Goal: Information Seeking & Learning: Compare options

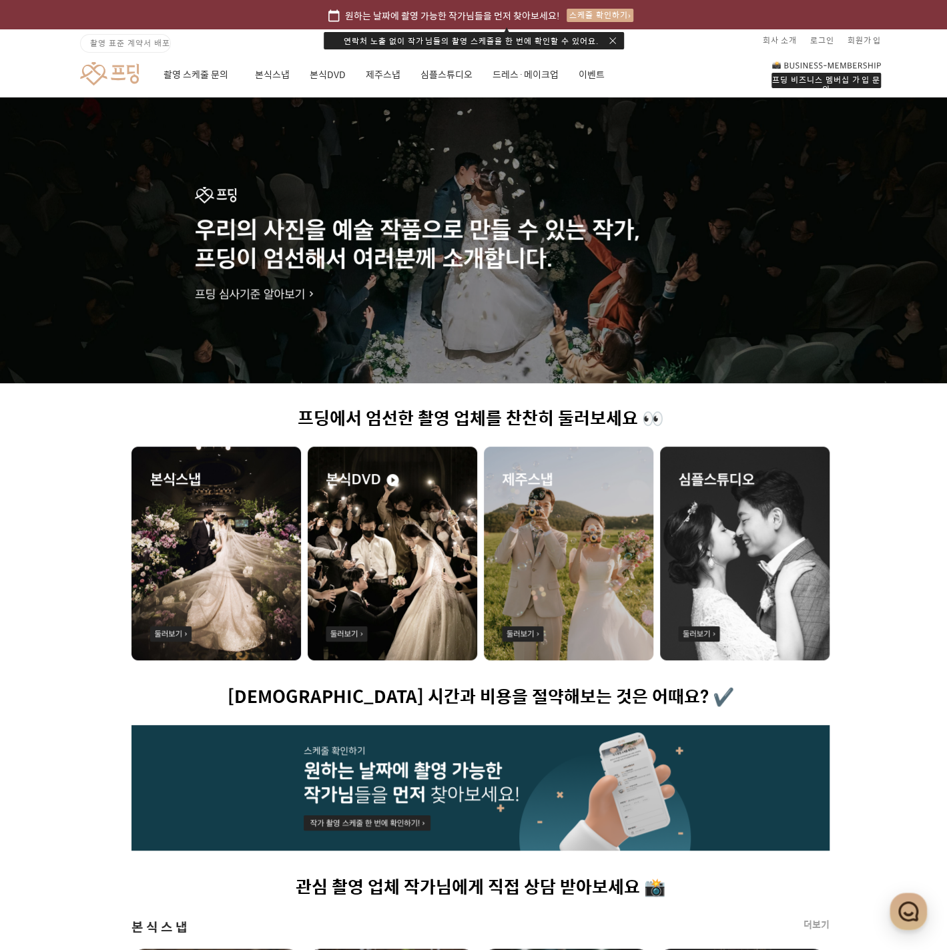
click at [304, 296] on div at bounding box center [480, 240] width 961 height 286
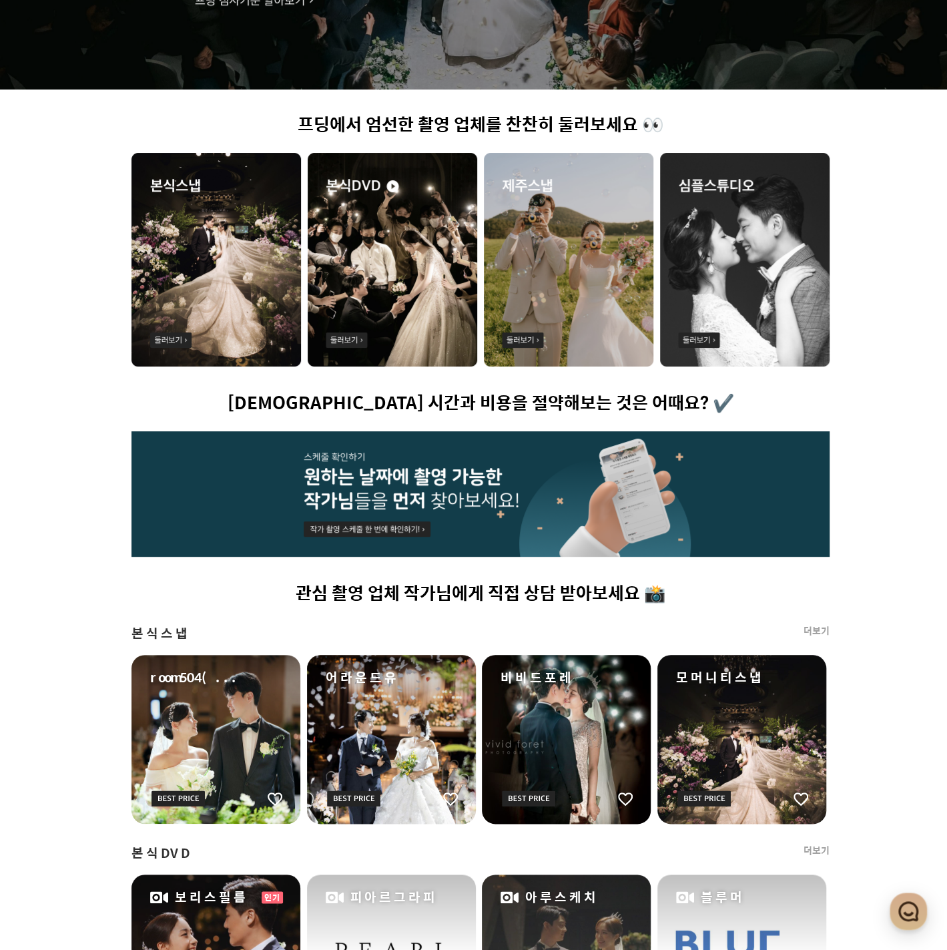
scroll to position [334, 0]
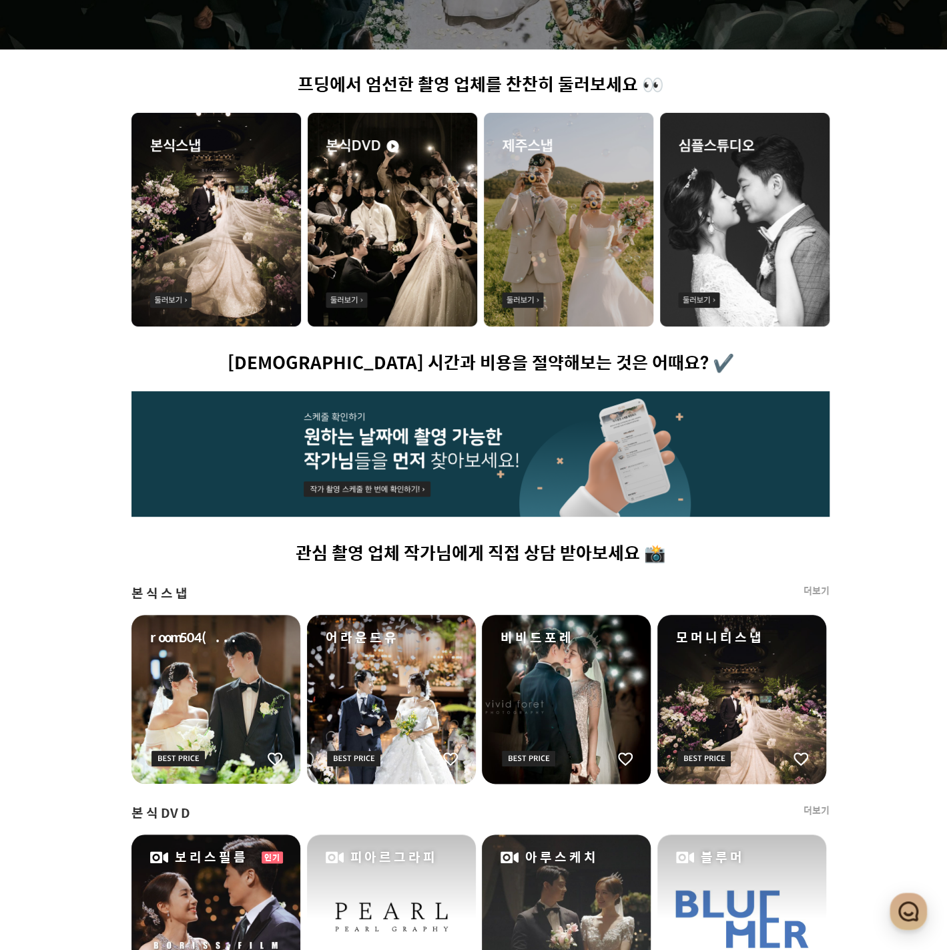
click at [416, 197] on img at bounding box center [393, 220] width 170 height 214
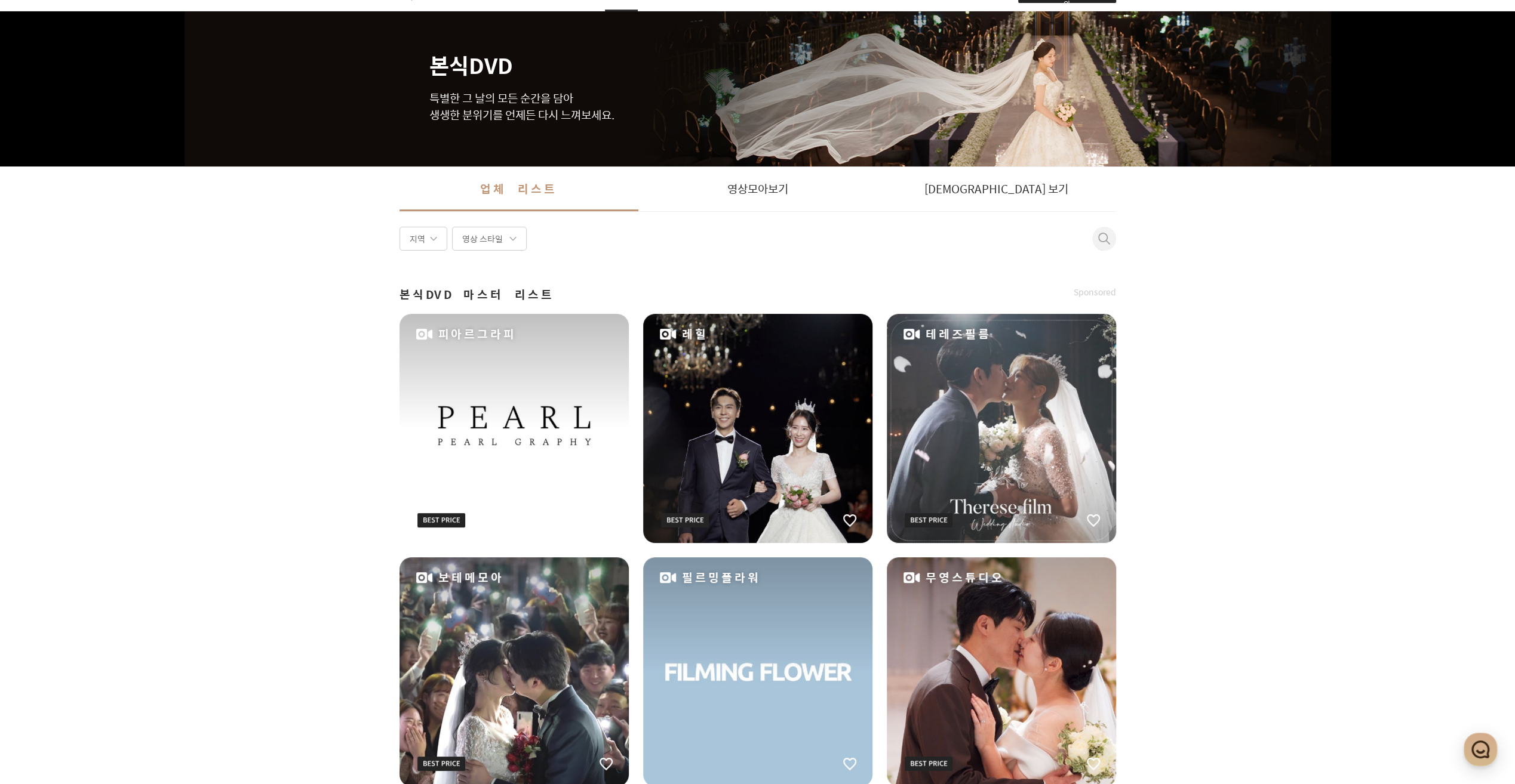
scroll to position [120, 0]
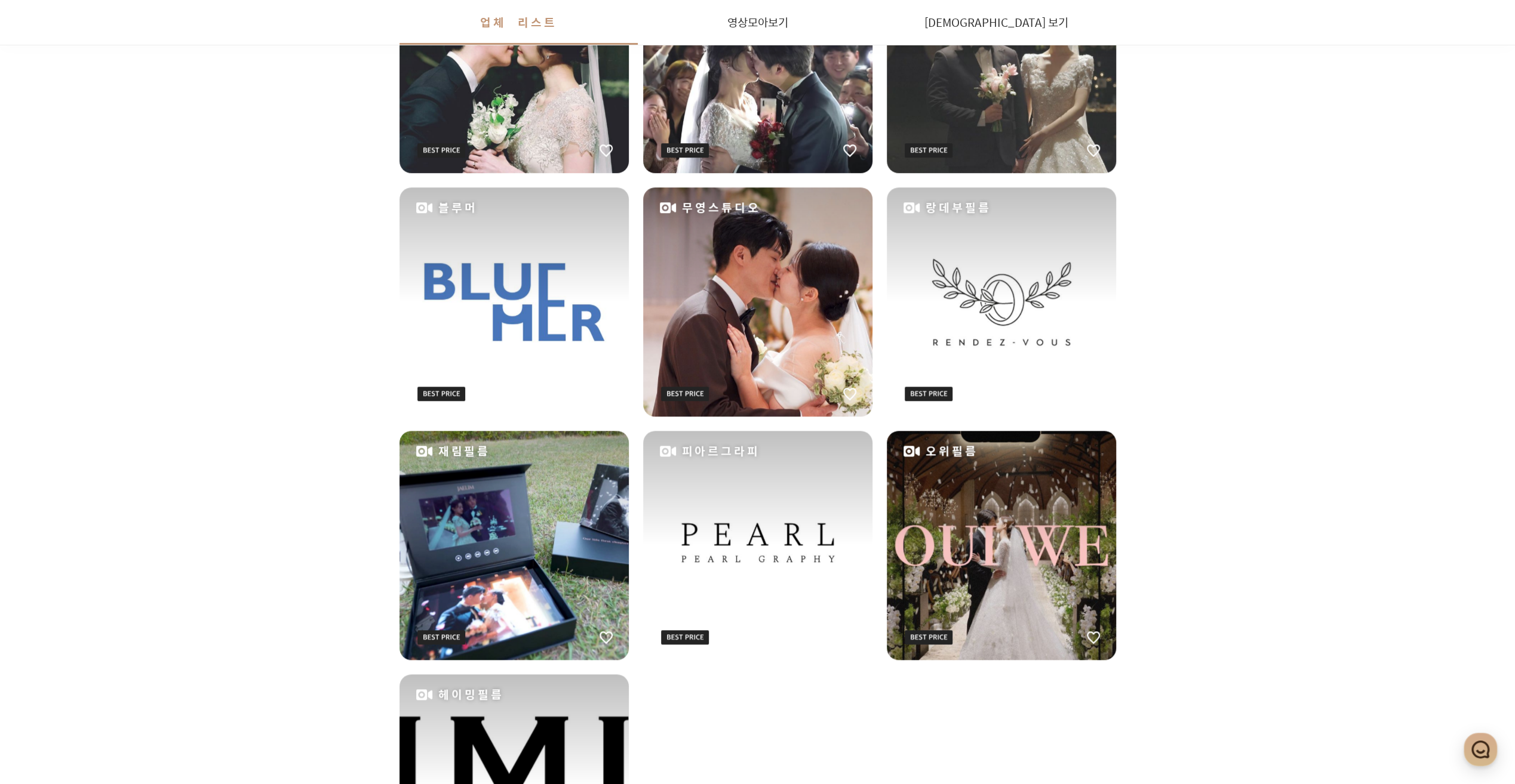
scroll to position [1155, 0]
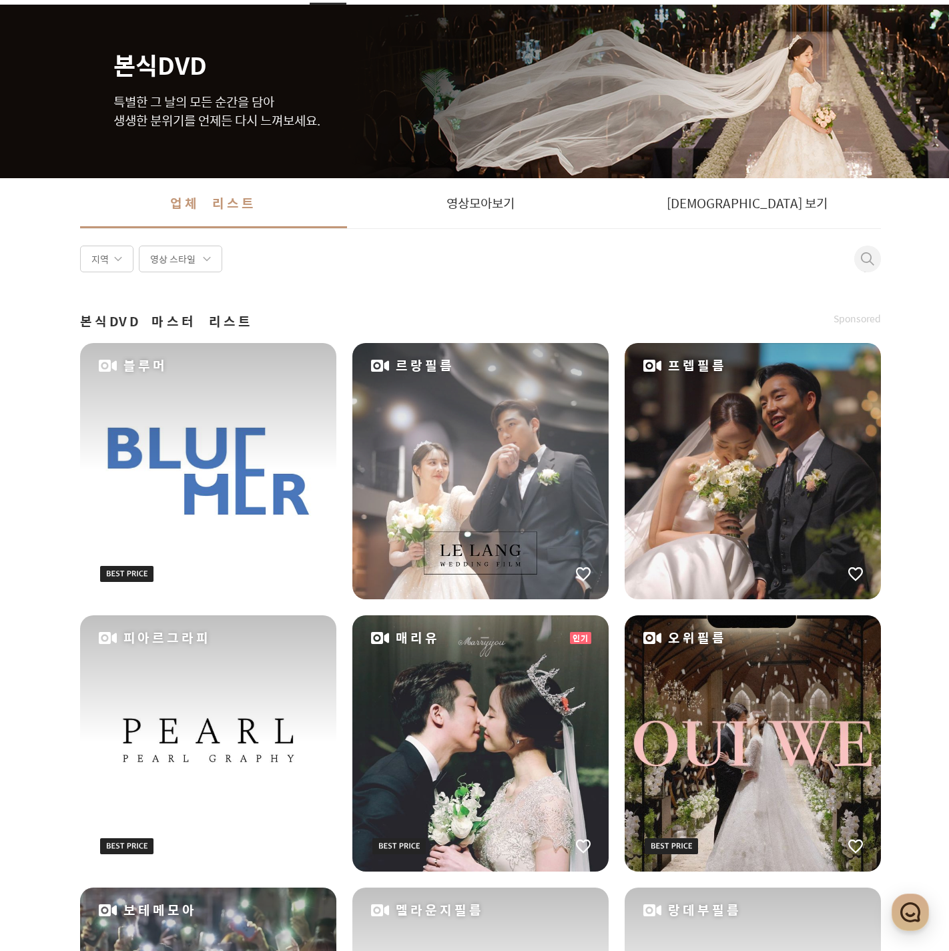
scroll to position [91, 0]
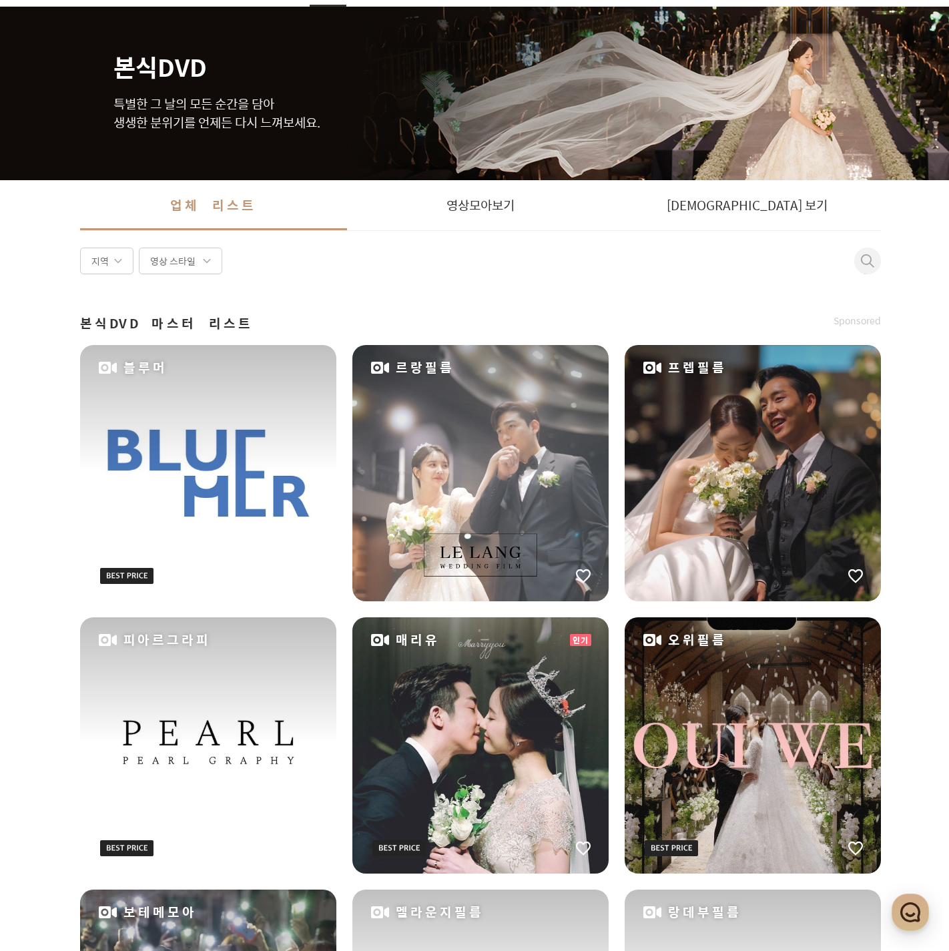
click at [696, 718] on div "오위필름" at bounding box center [753, 745] width 256 height 256
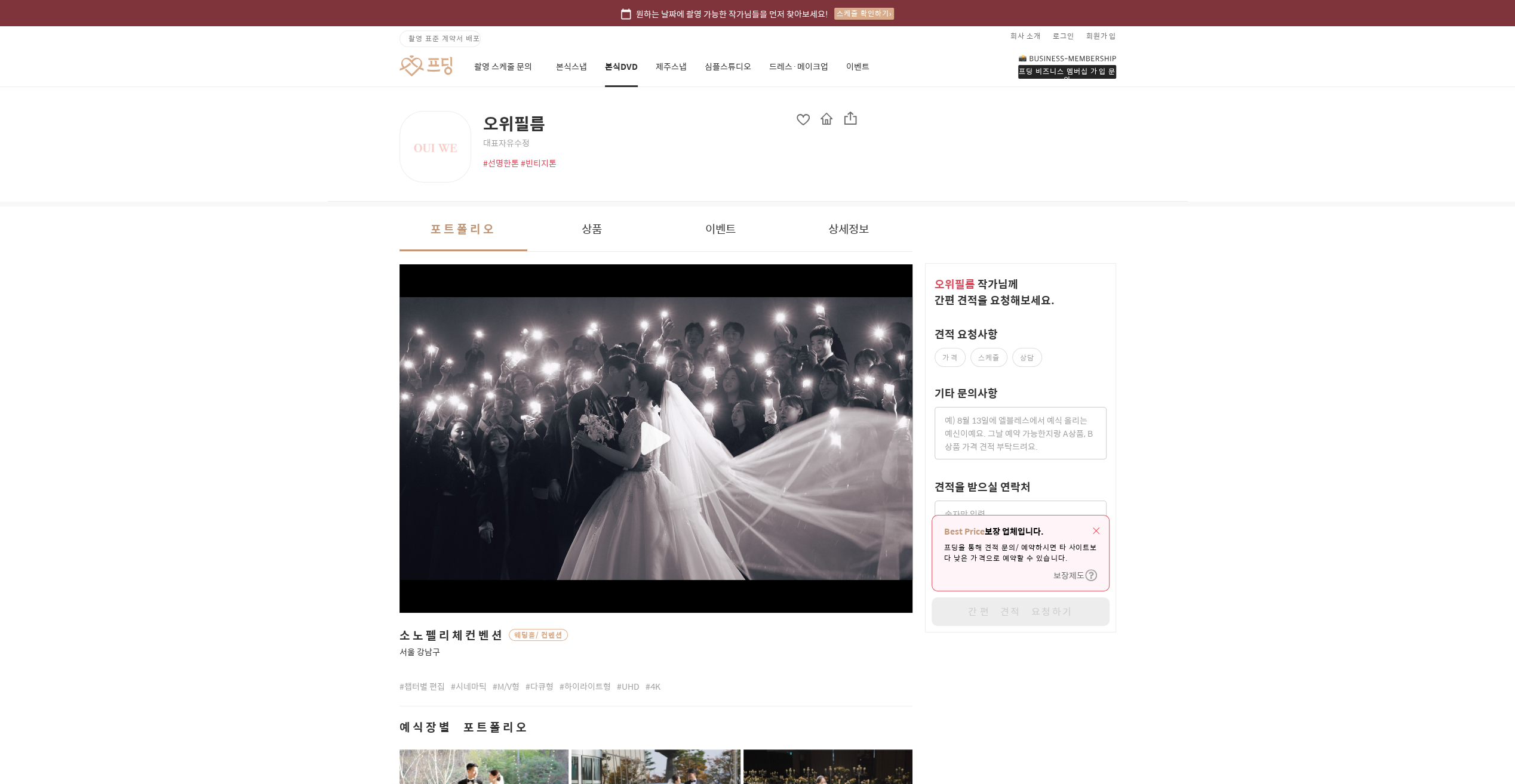
click at [669, 68] on link "제주스냅" at bounding box center [671, 66] width 31 height 40
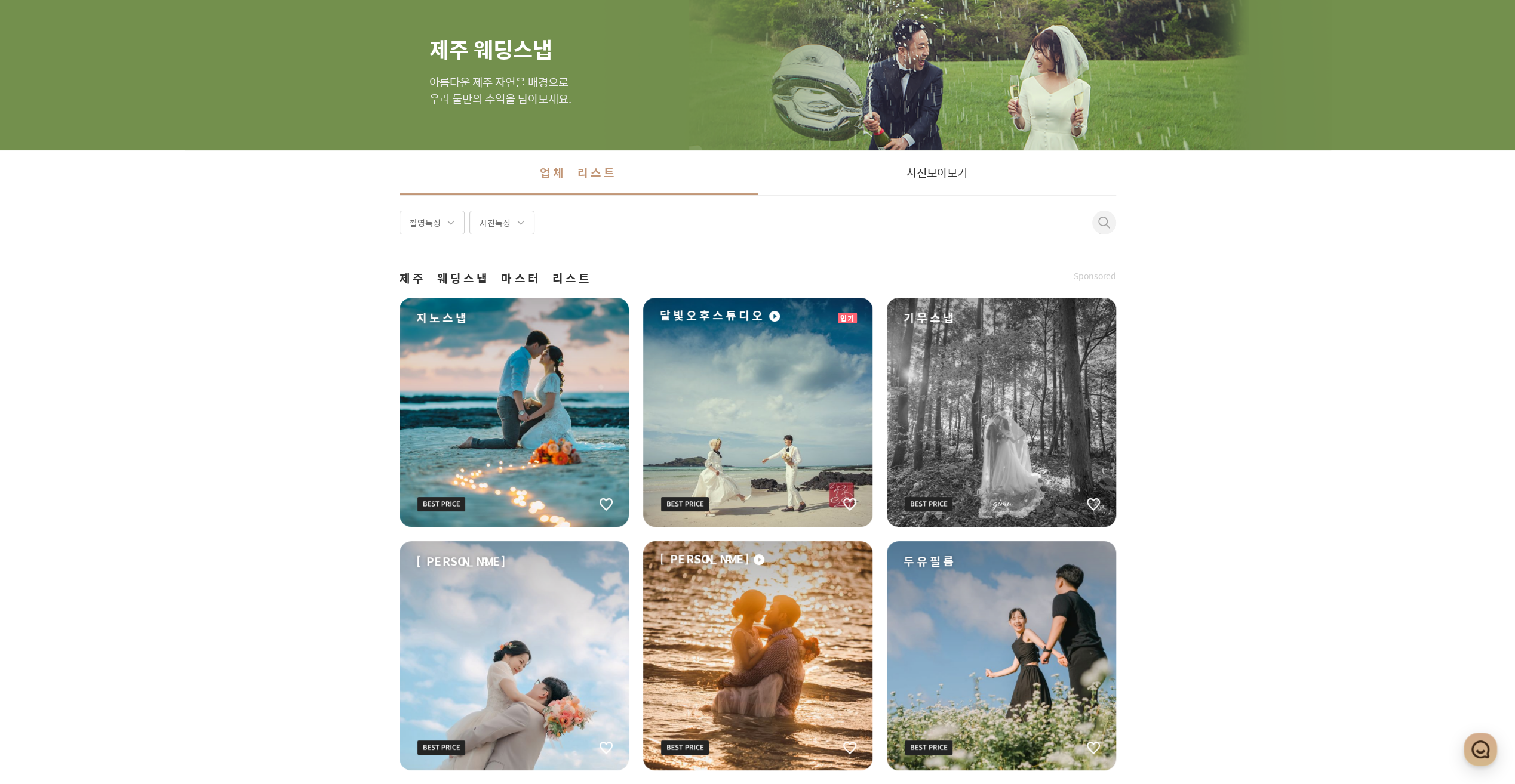
scroll to position [60, 0]
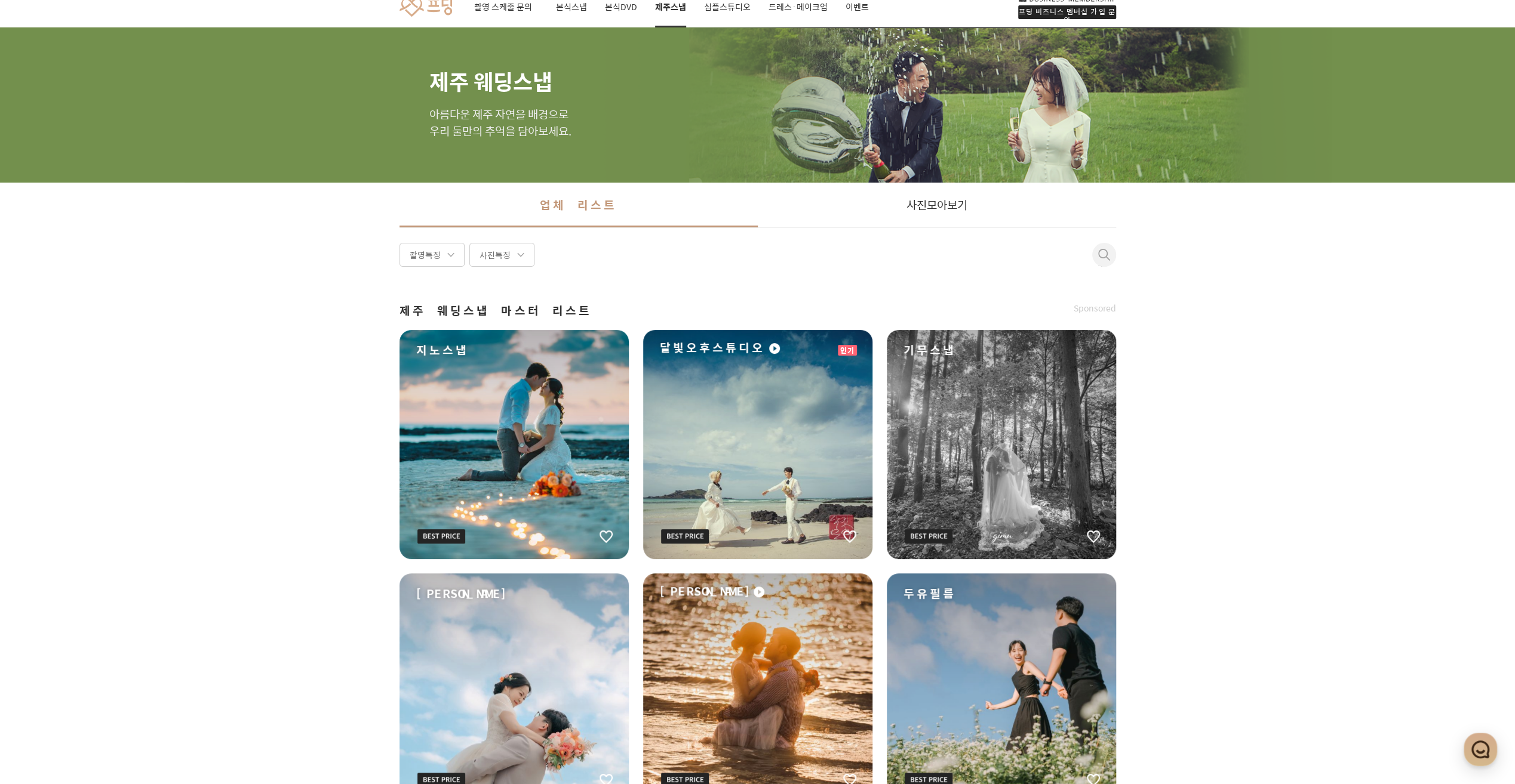
click at [979, 414] on div "기무스냅" at bounding box center [1001, 444] width 229 height 229
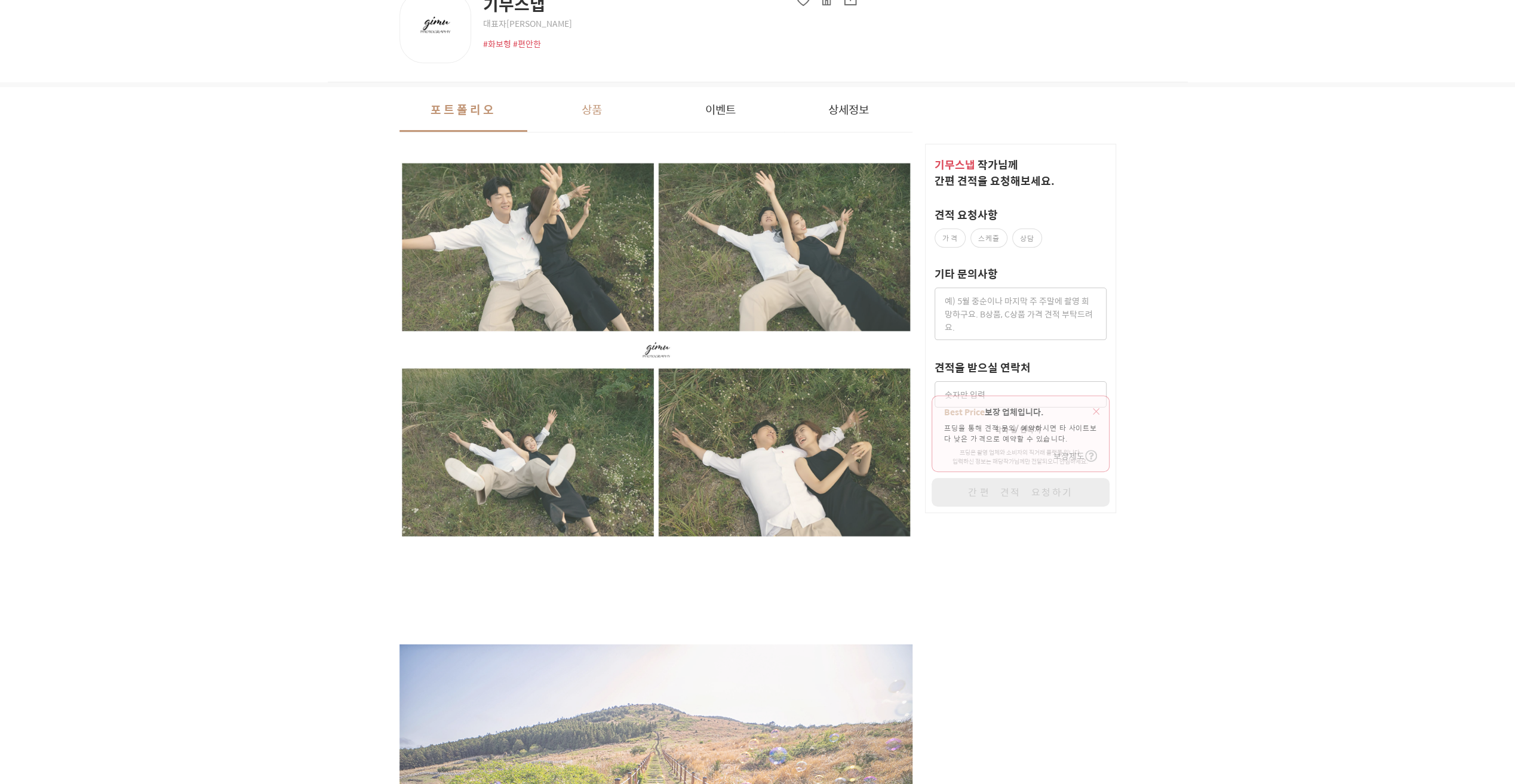
click at [601, 111] on button "상품" at bounding box center [591, 109] width 129 height 45
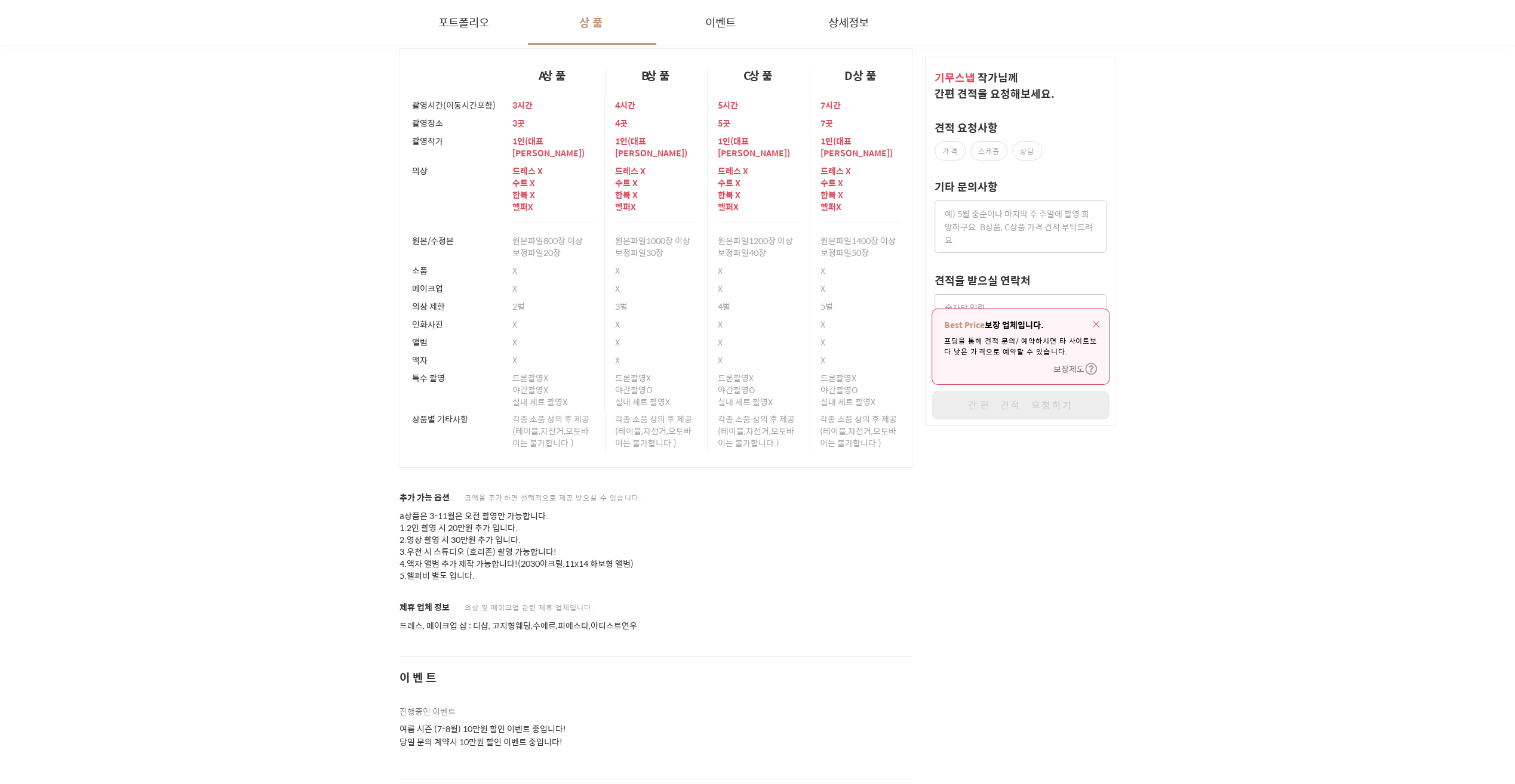
scroll to position [1842, 0]
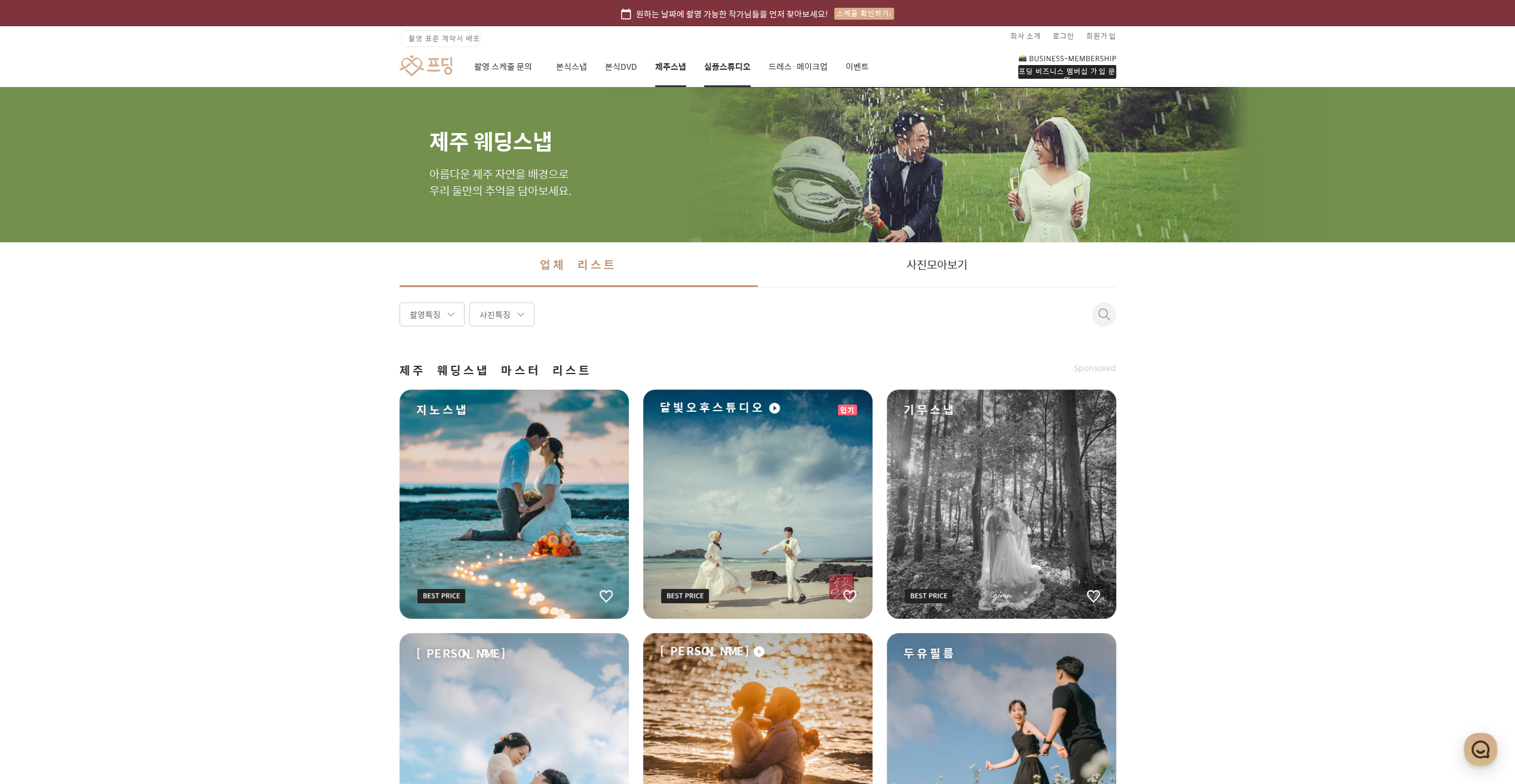
click at [720, 69] on link "심플스튜디오" at bounding box center [727, 66] width 47 height 40
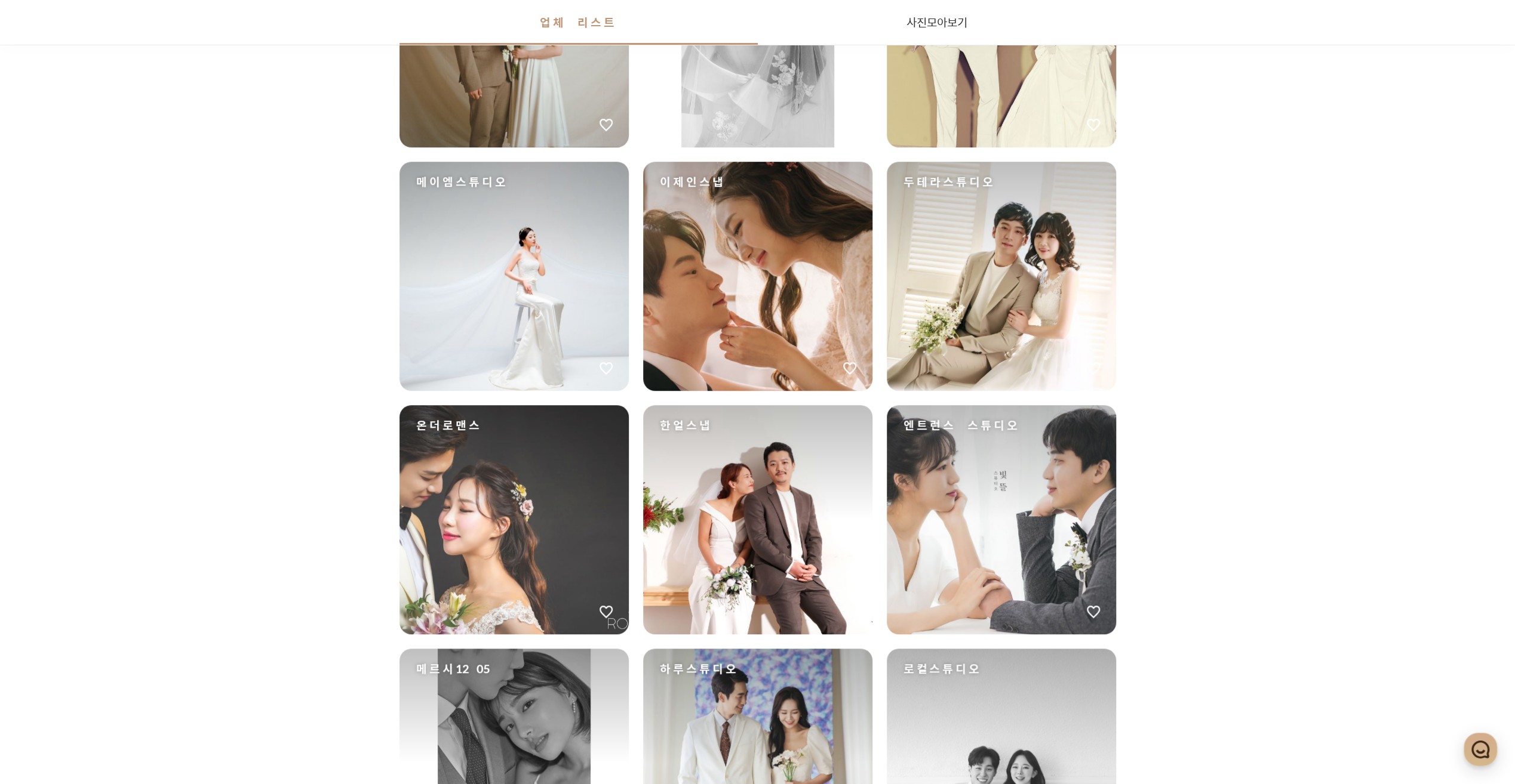
scroll to position [716, 0]
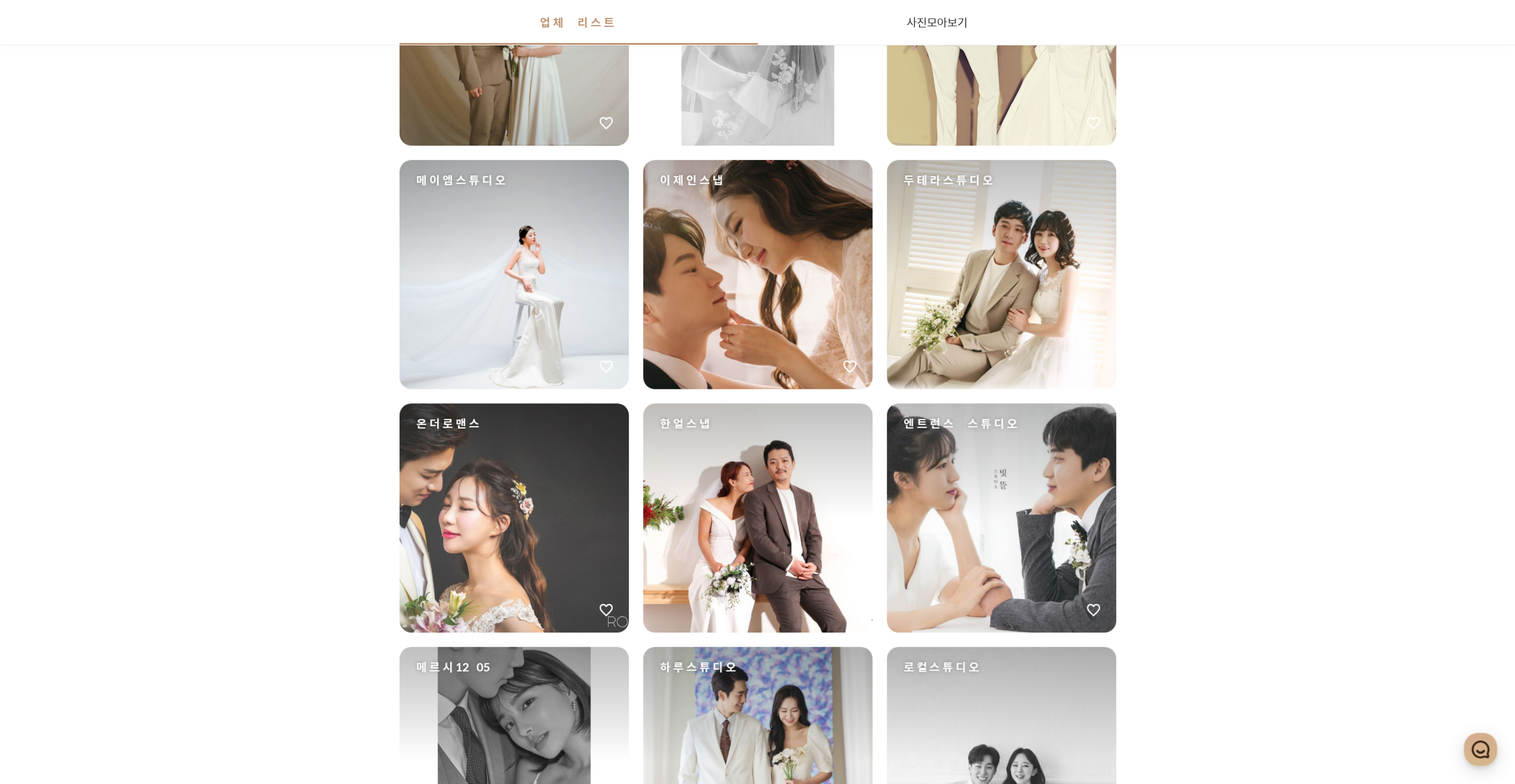
click at [733, 279] on div "이제인스냅" at bounding box center [758, 274] width 229 height 229
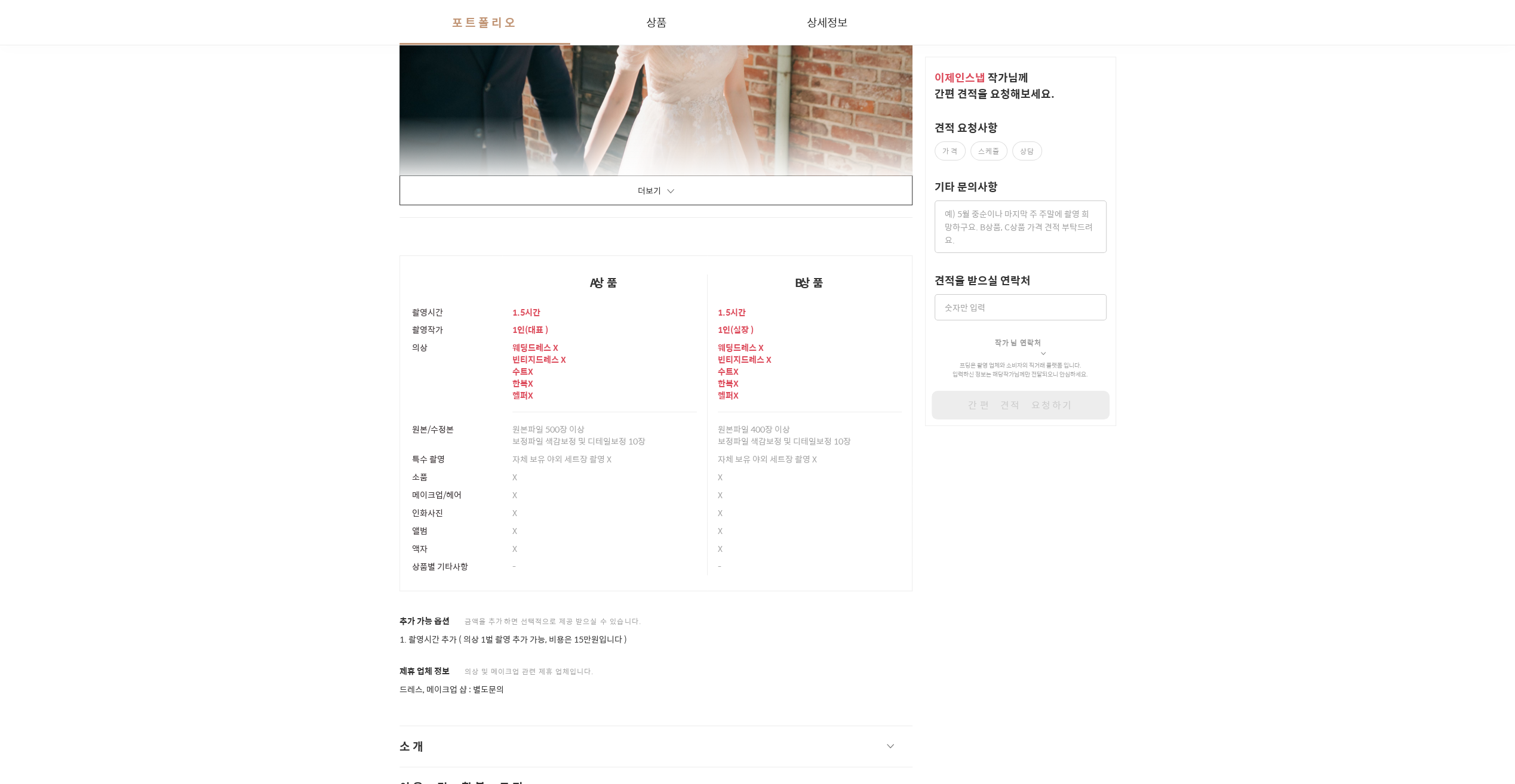
scroll to position [1731, 0]
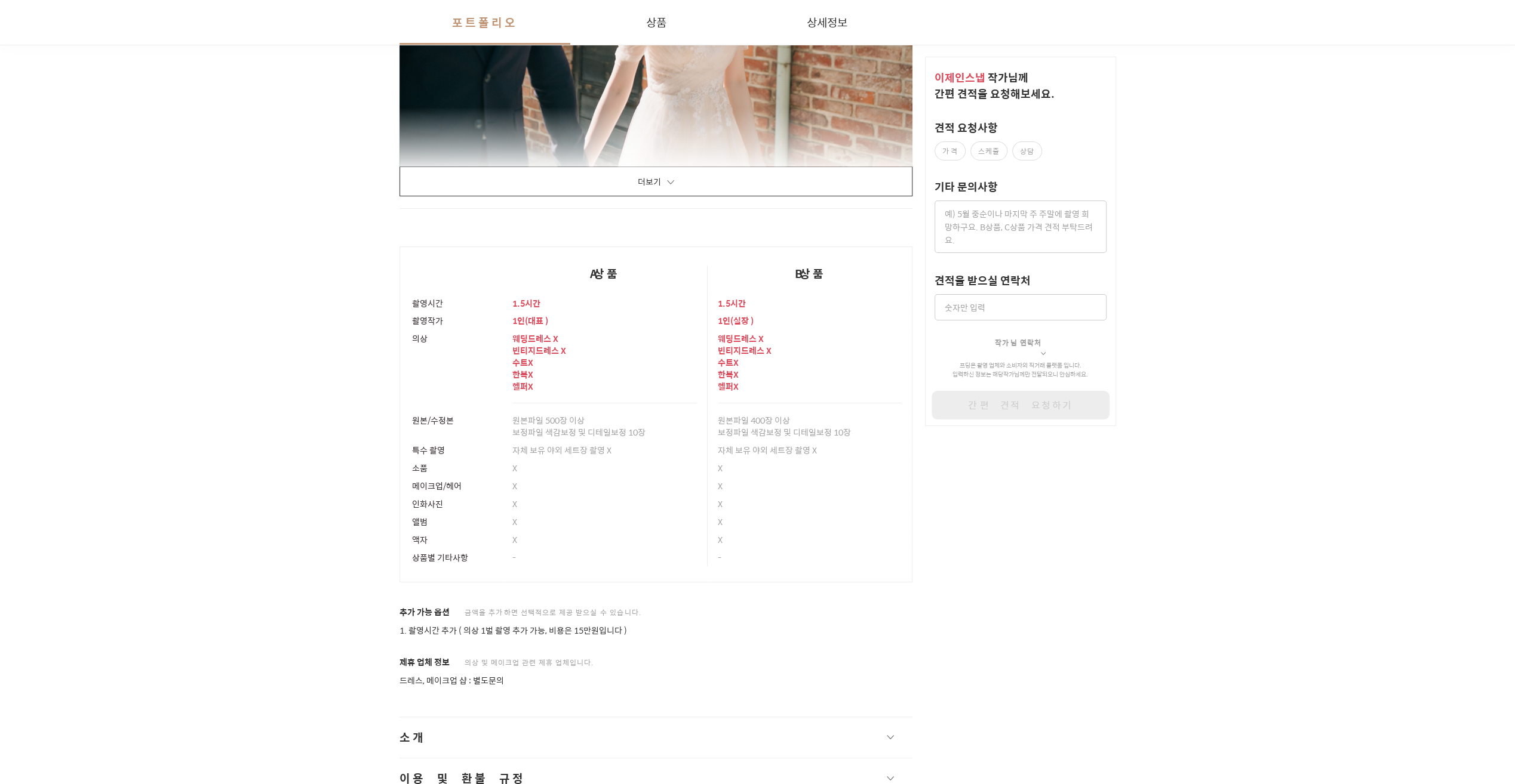
click at [689, 184] on button "더보기" at bounding box center [656, 181] width 513 height 30
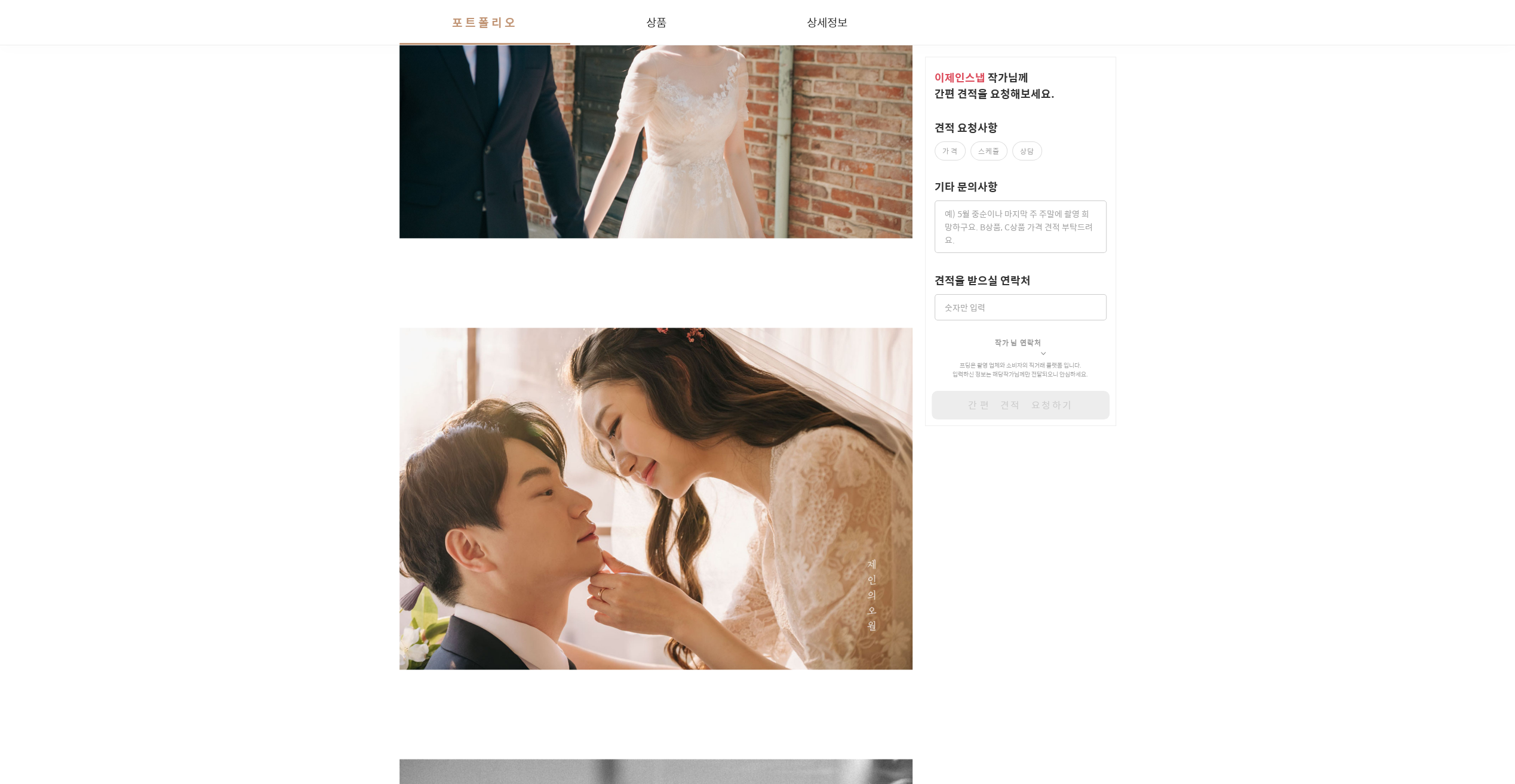
scroll to position [0, 0]
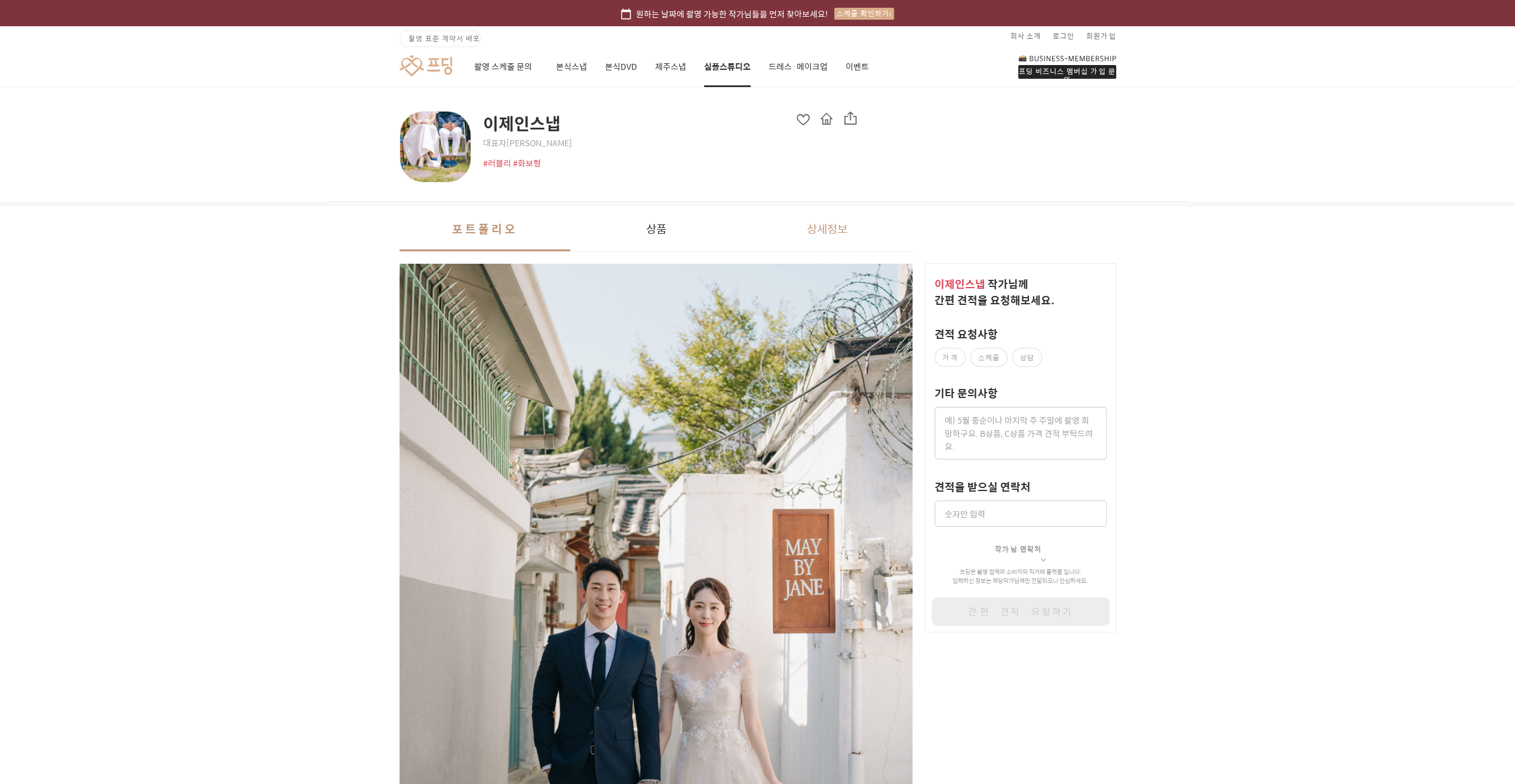
click at [791, 231] on button "상세정보" at bounding box center [827, 229] width 172 height 45
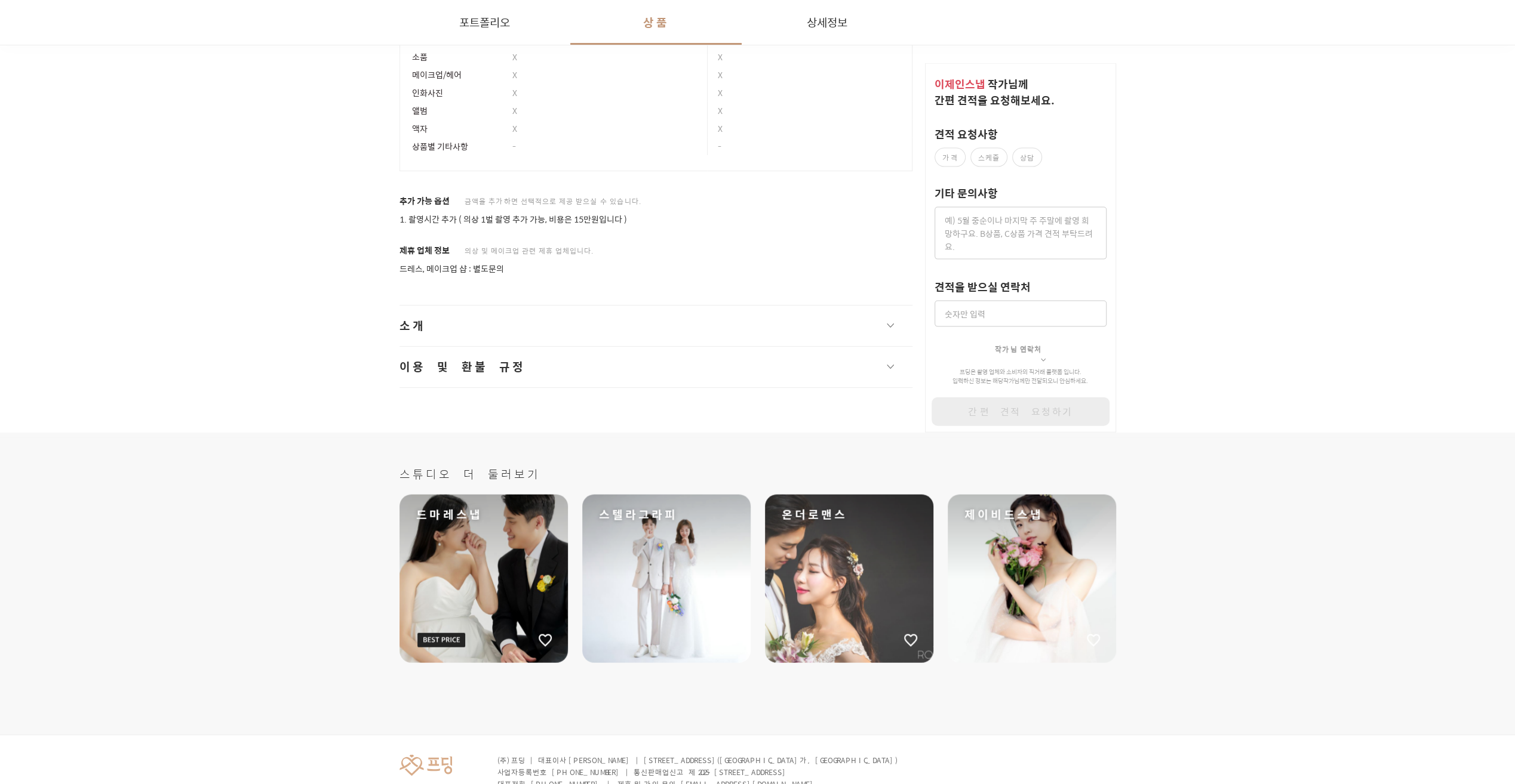
scroll to position [11536, 0]
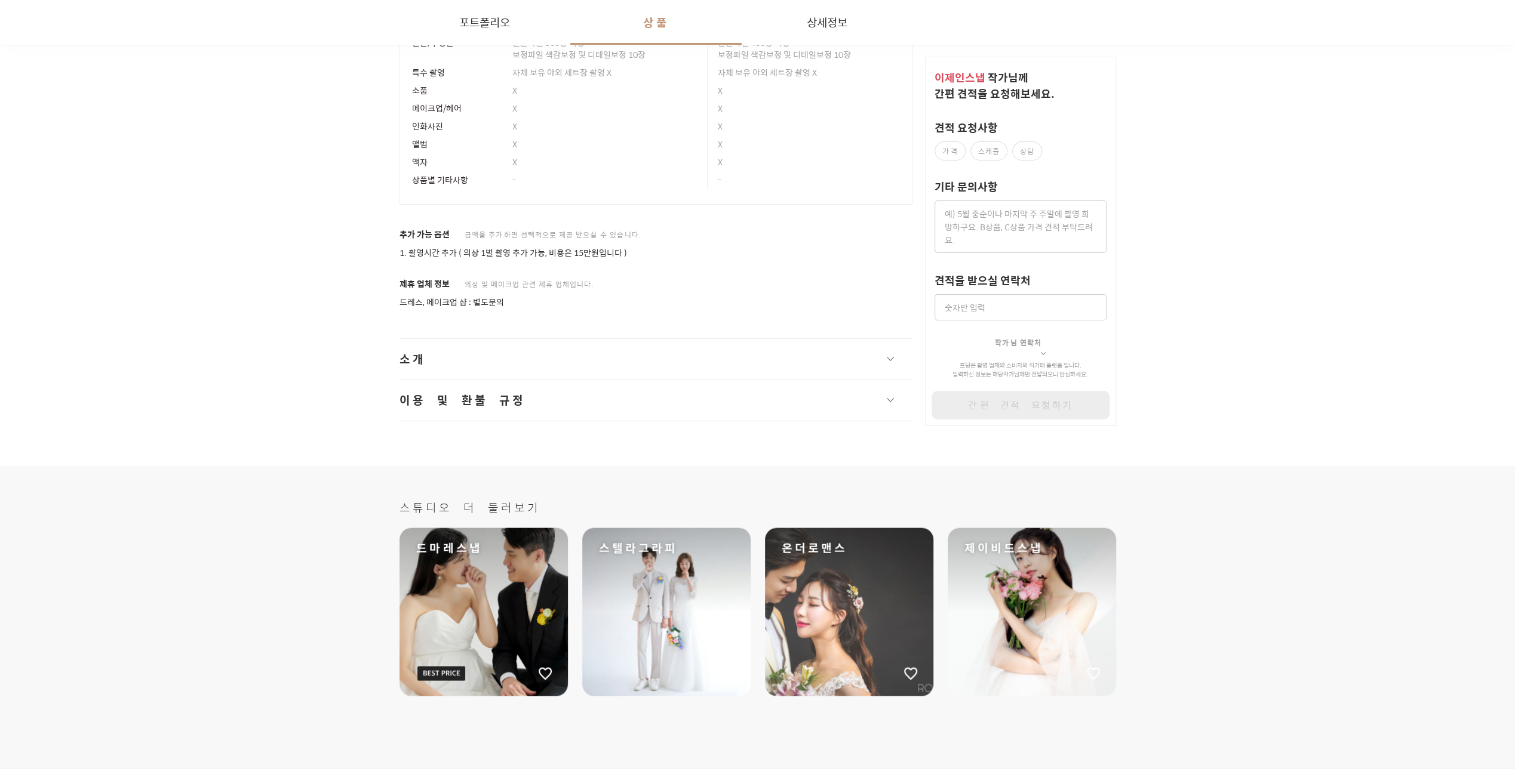
click at [609, 364] on button "소개" at bounding box center [656, 358] width 513 height 40
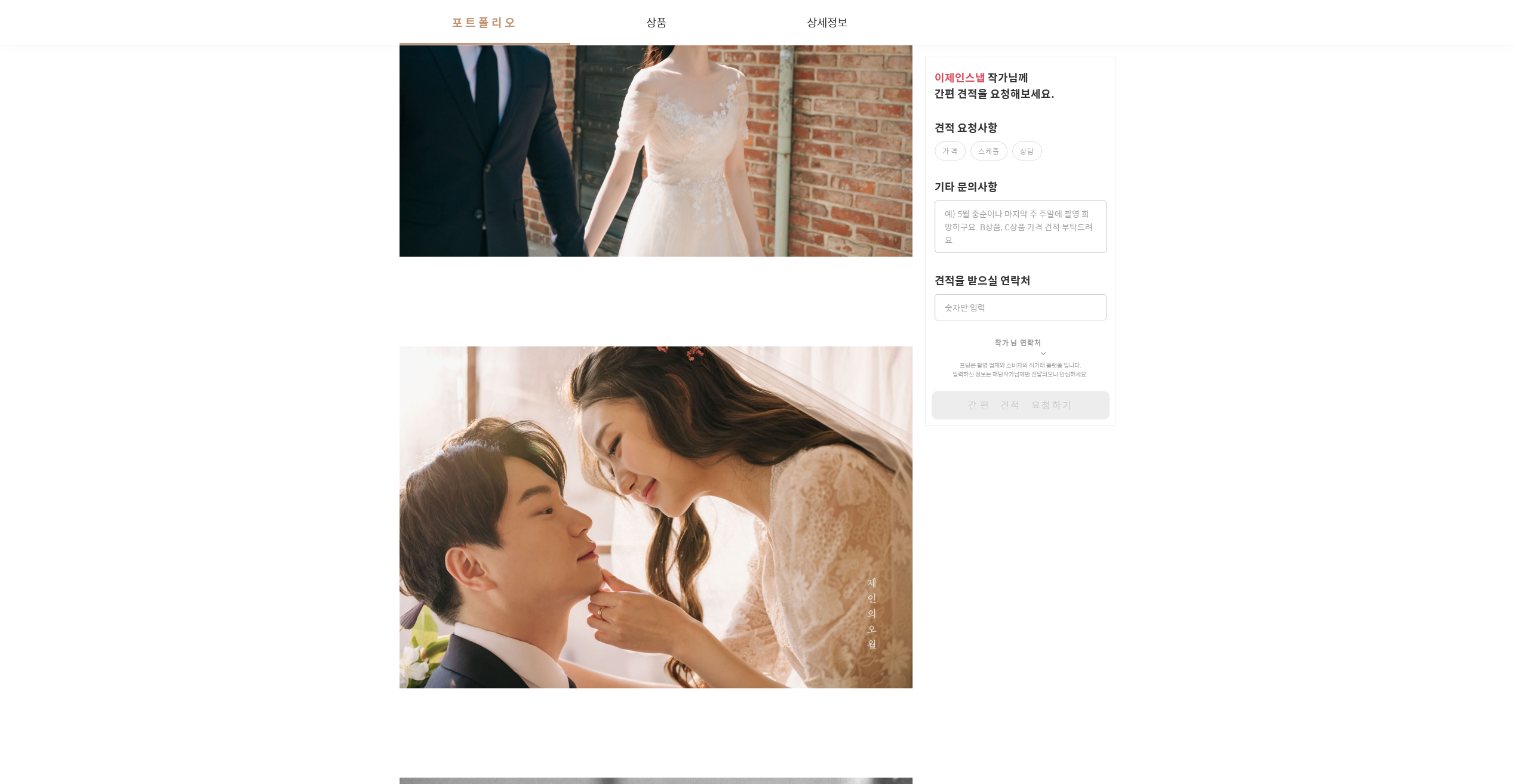
scroll to position [0, 0]
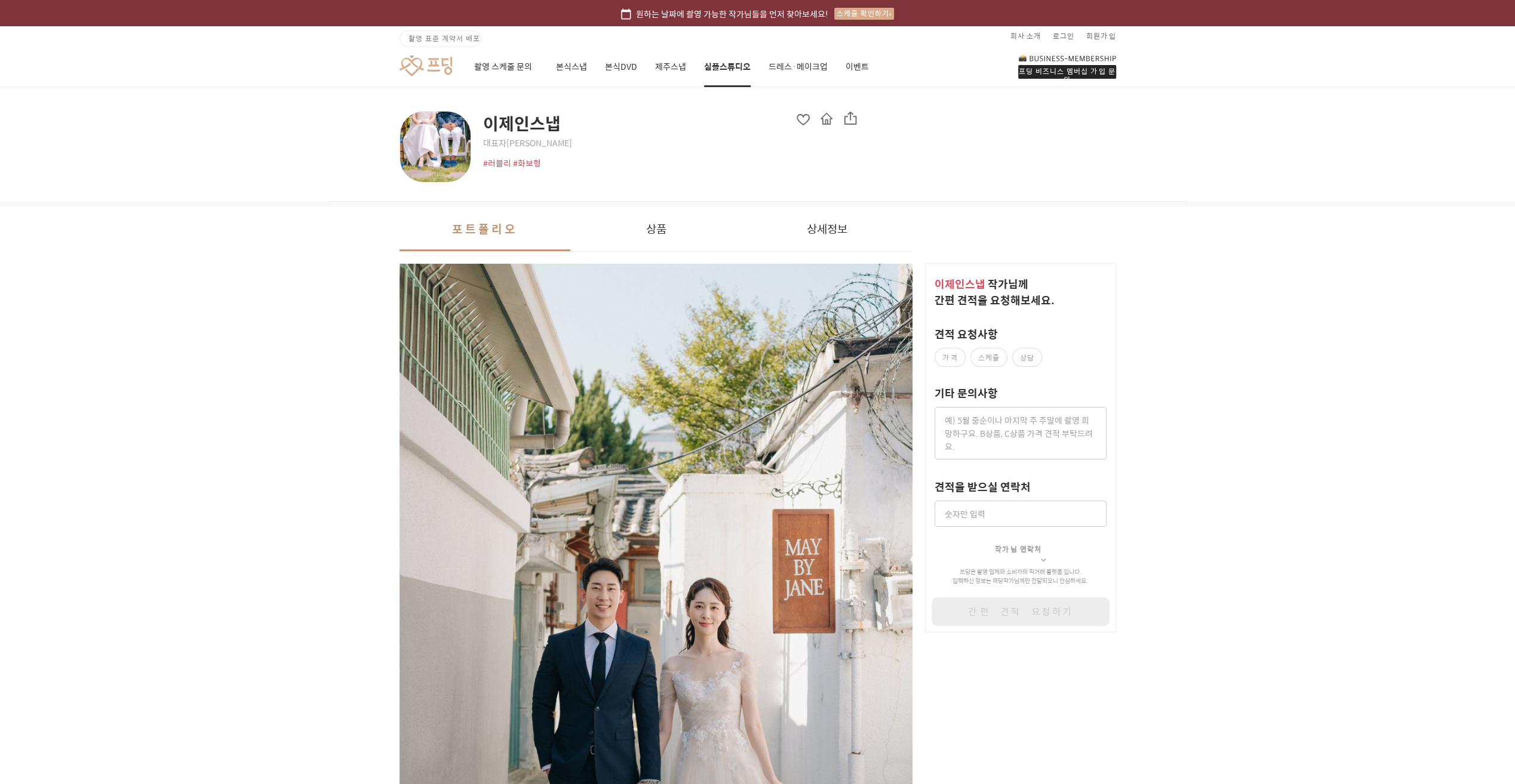
click at [827, 121] on span at bounding box center [826, 118] width 13 height 13
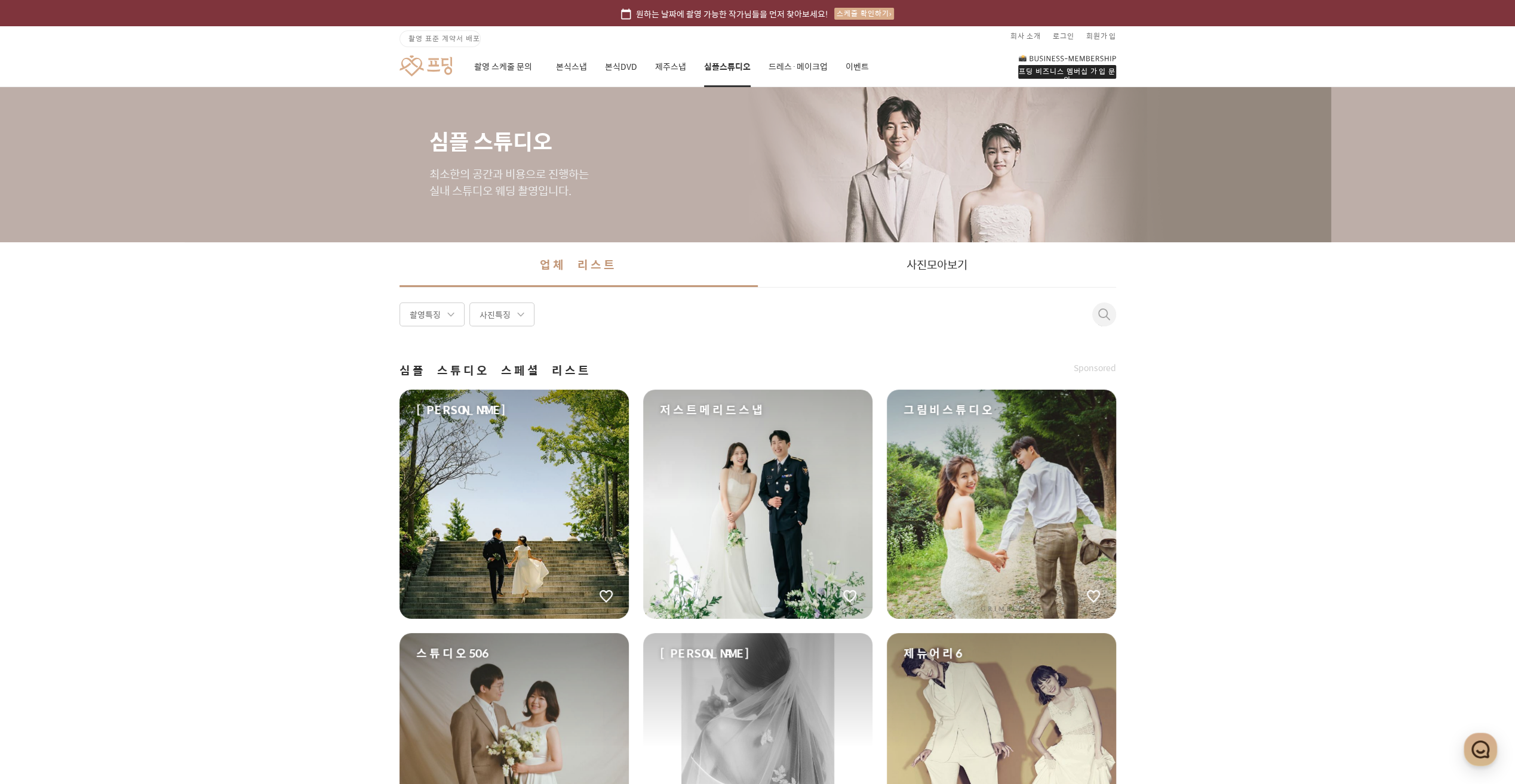
drag, startPoint x: 441, startPoint y: 360, endPoint x: 453, endPoint y: 357, distance: 12.4
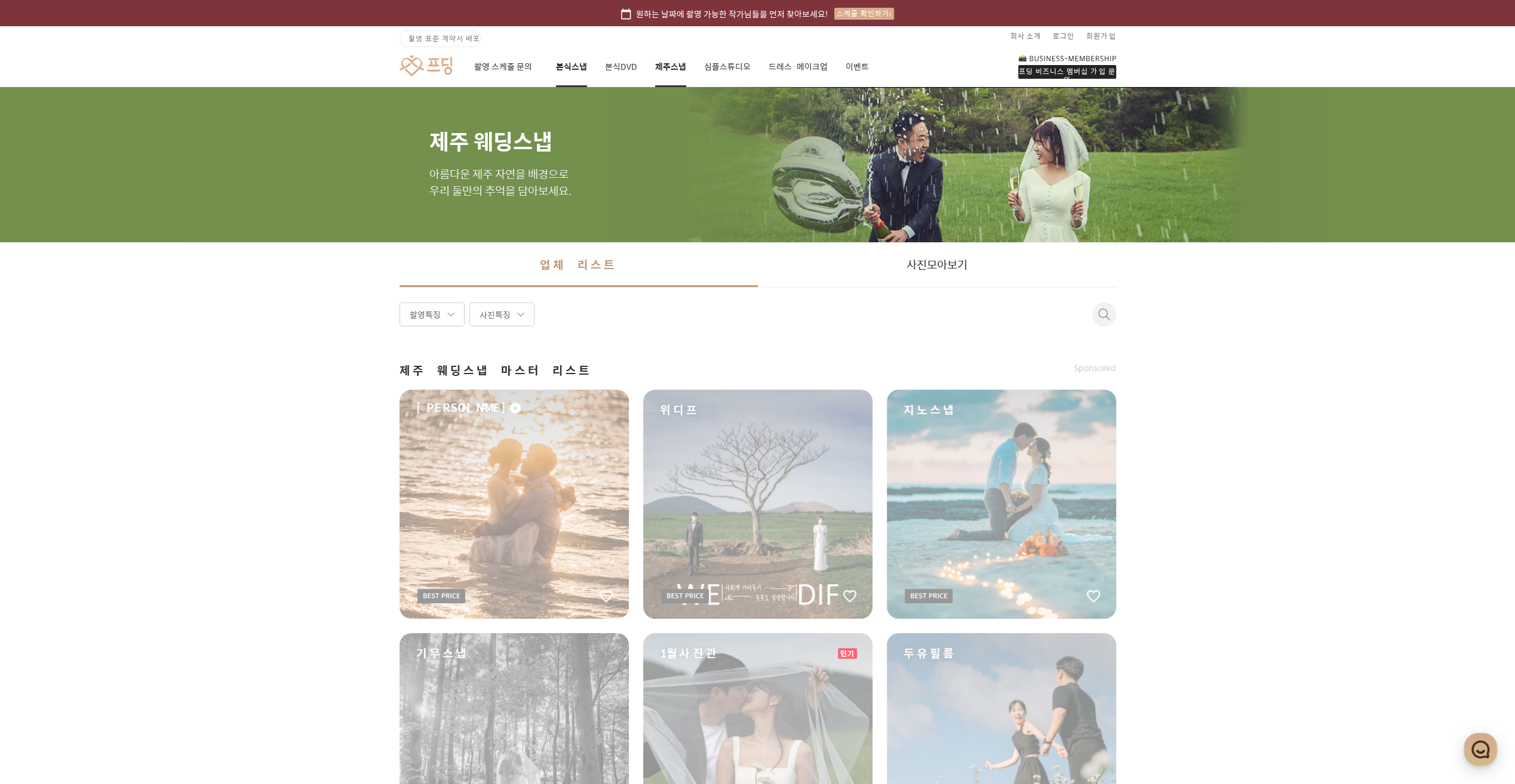
click at [574, 70] on link "본식스냅" at bounding box center [571, 66] width 31 height 40
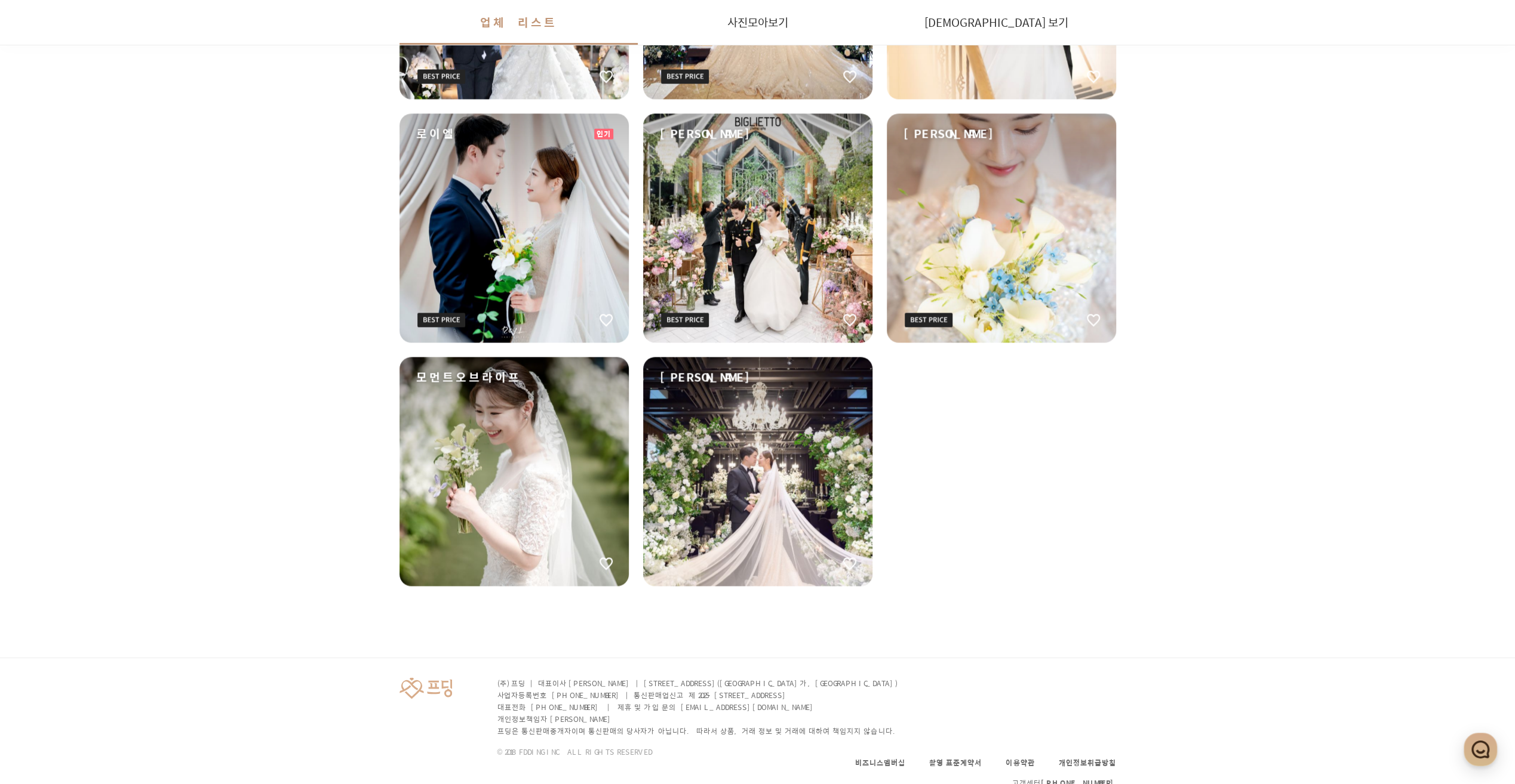
scroll to position [1849, 0]
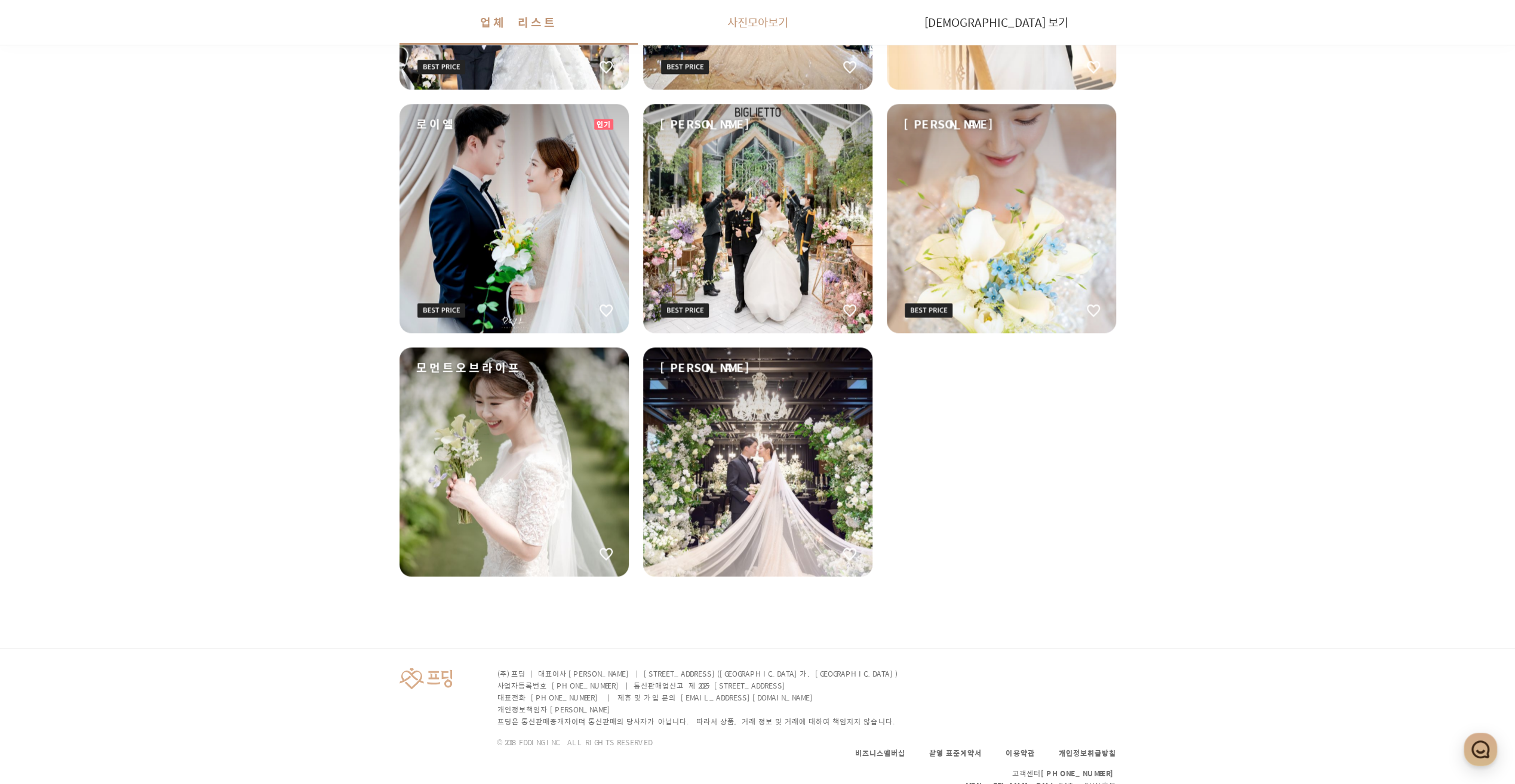
click at [745, 26] on link "사진 모아보기" at bounding box center [757, 22] width 239 height 45
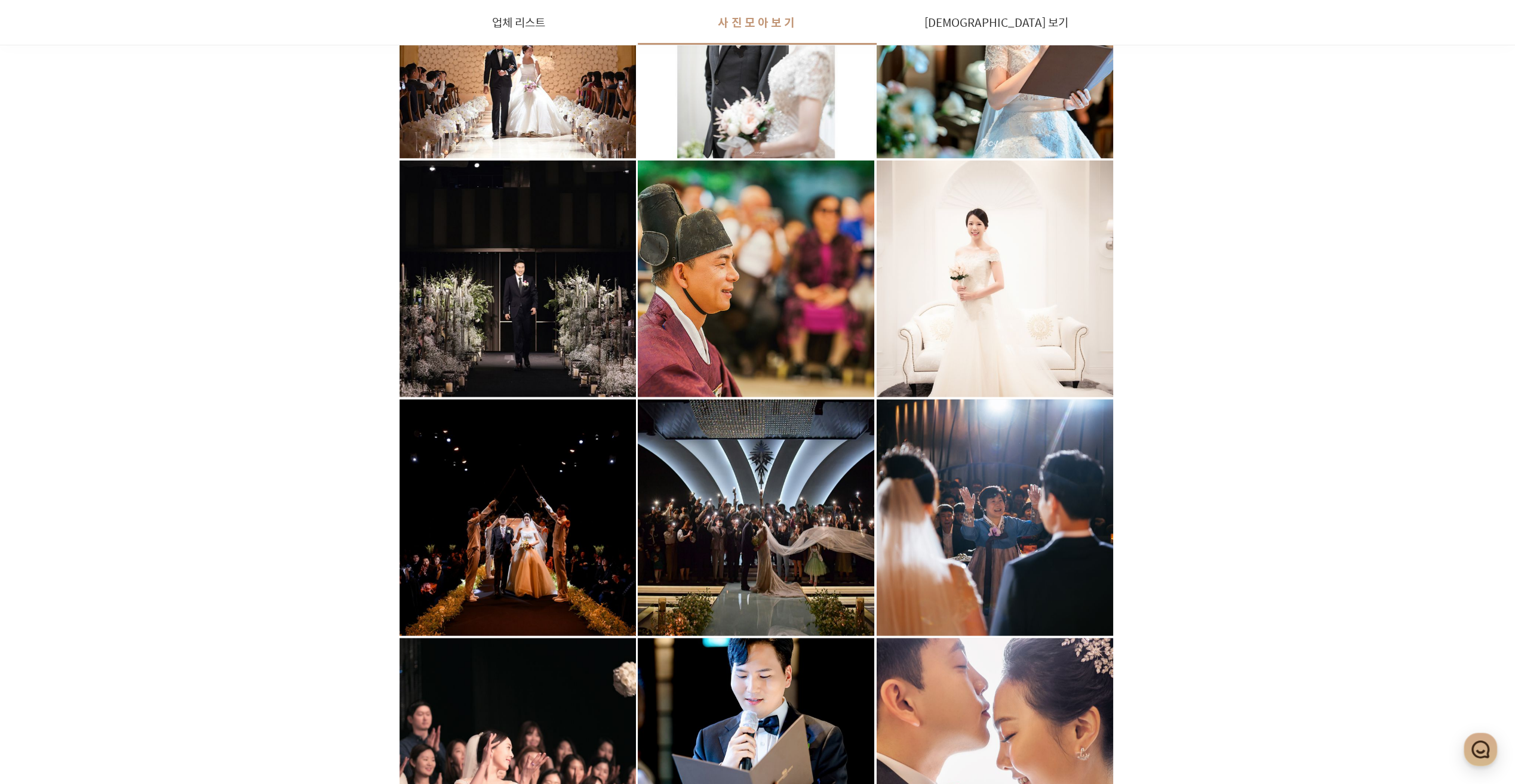
scroll to position [6207, 0]
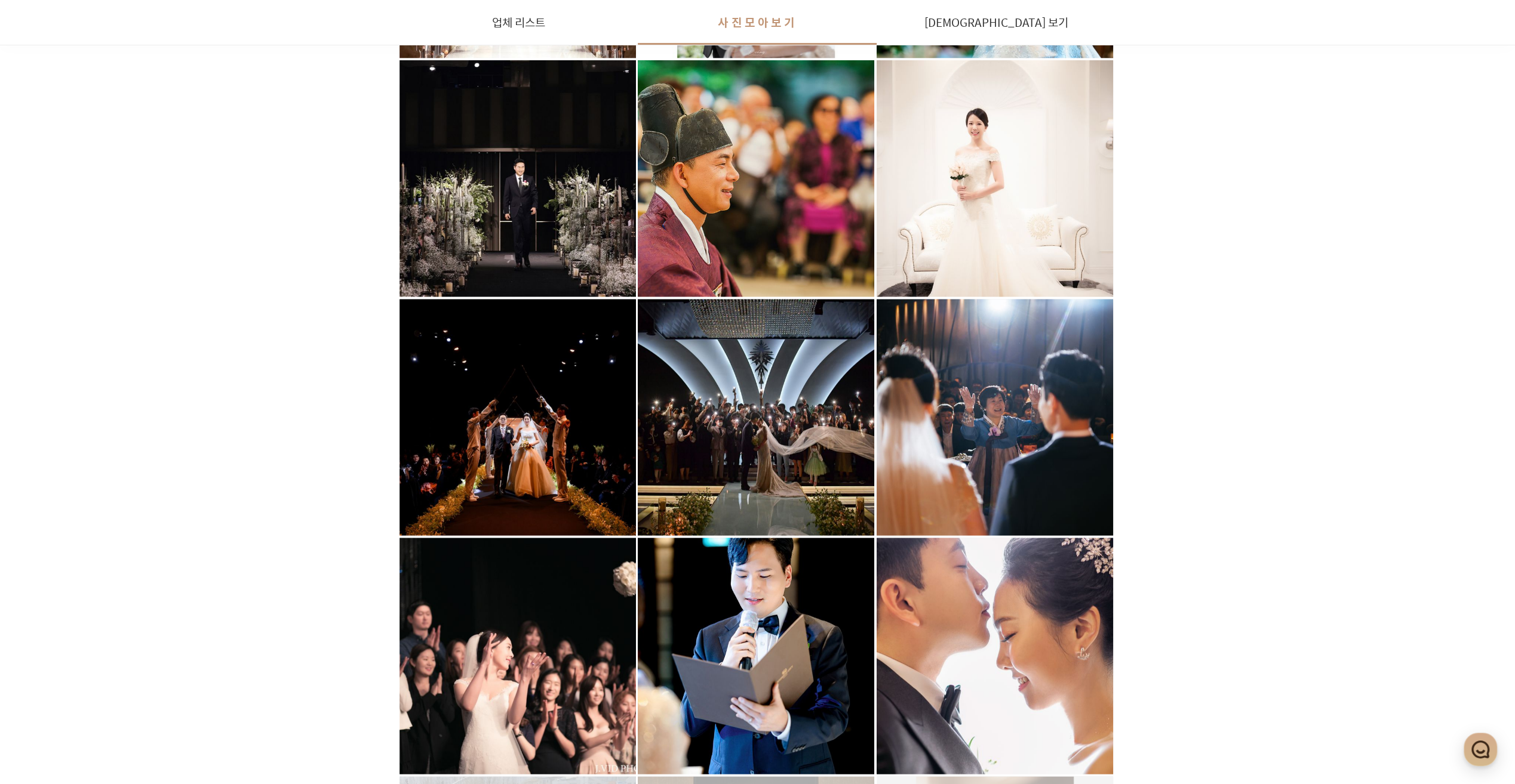
drag, startPoint x: 139, startPoint y: 247, endPoint x: 184, endPoint y: 239, distance: 45.7
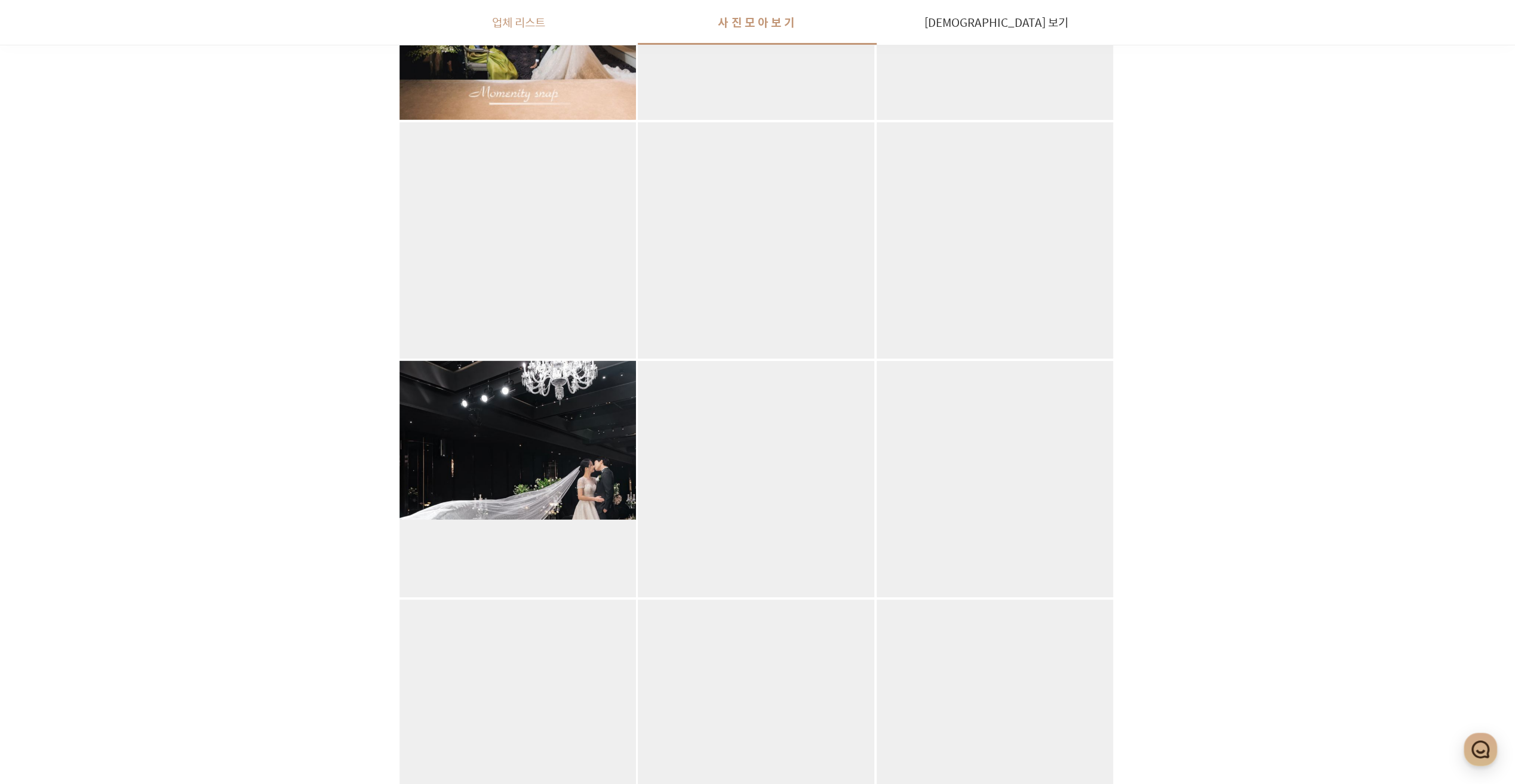
scroll to position [8056, 0]
